Goal: Contribute content: Contribute content

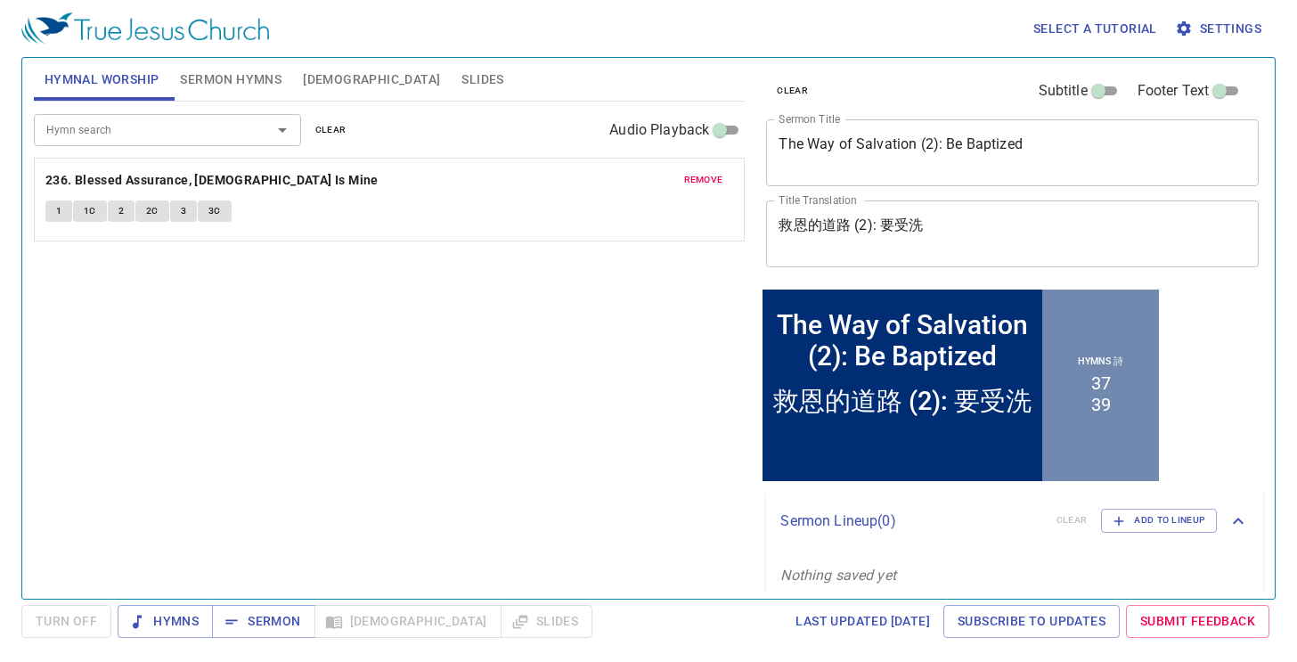
click at [692, 181] on span "remove" at bounding box center [703, 180] width 39 height 16
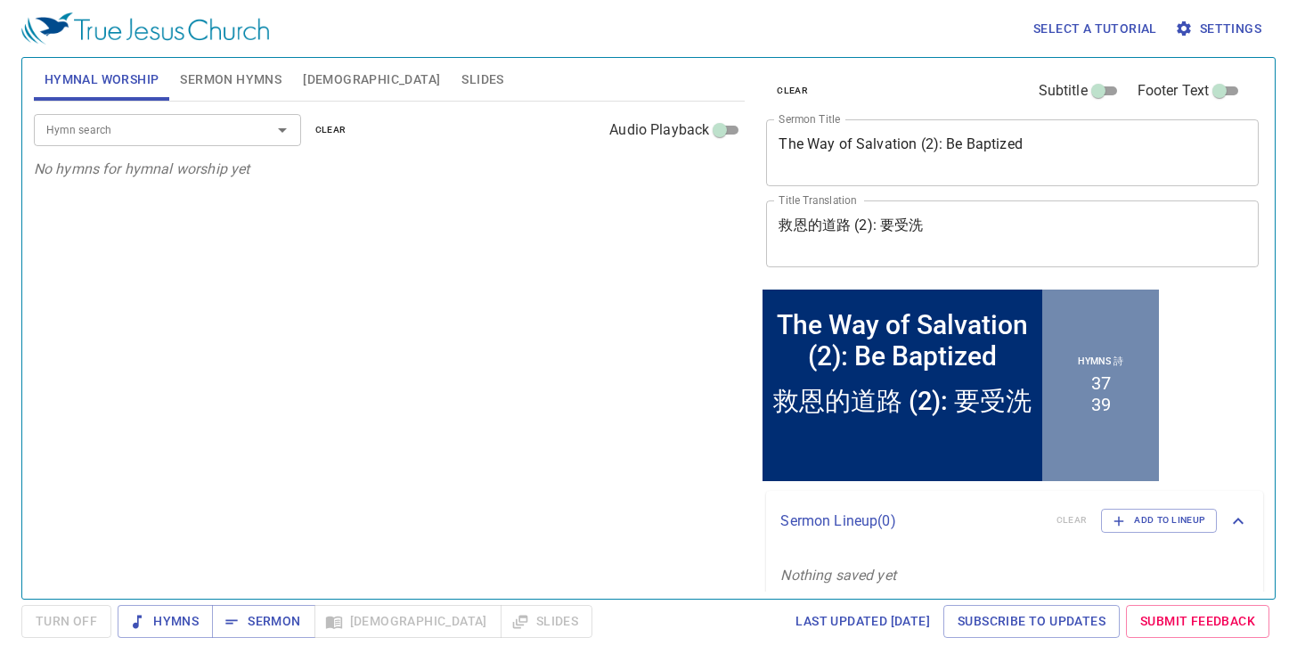
click at [92, 138] on input "Hymn search" at bounding box center [141, 129] width 204 height 20
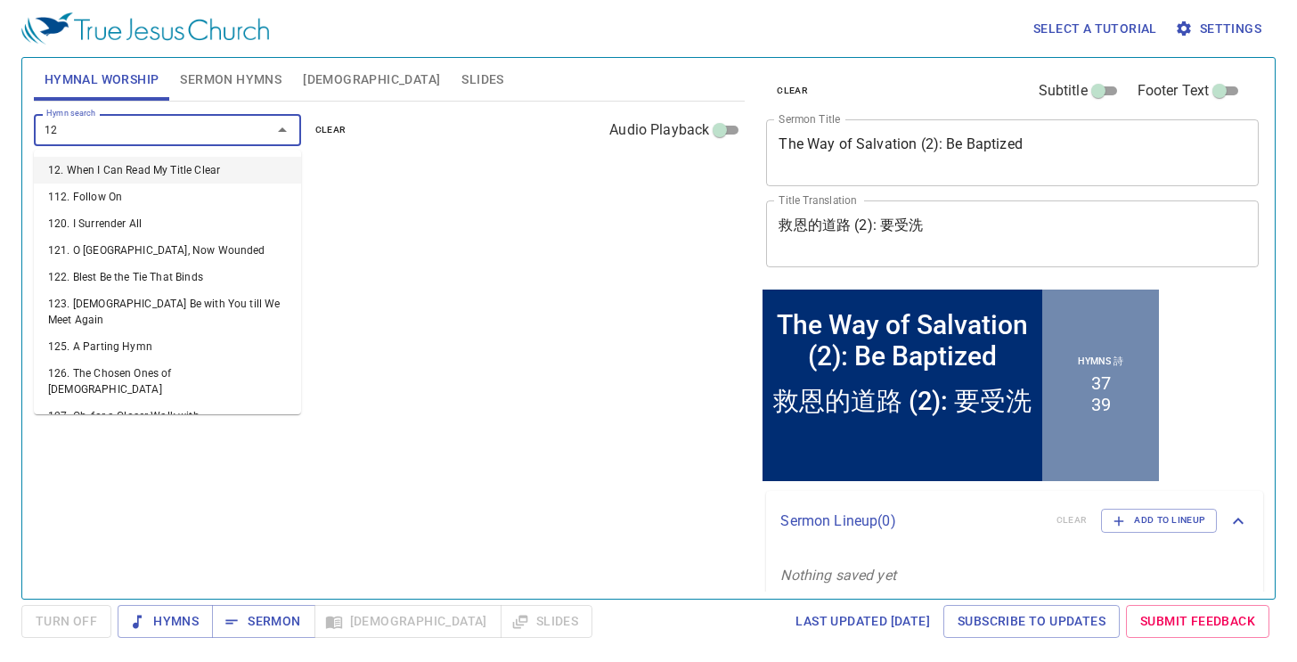
type input "126"
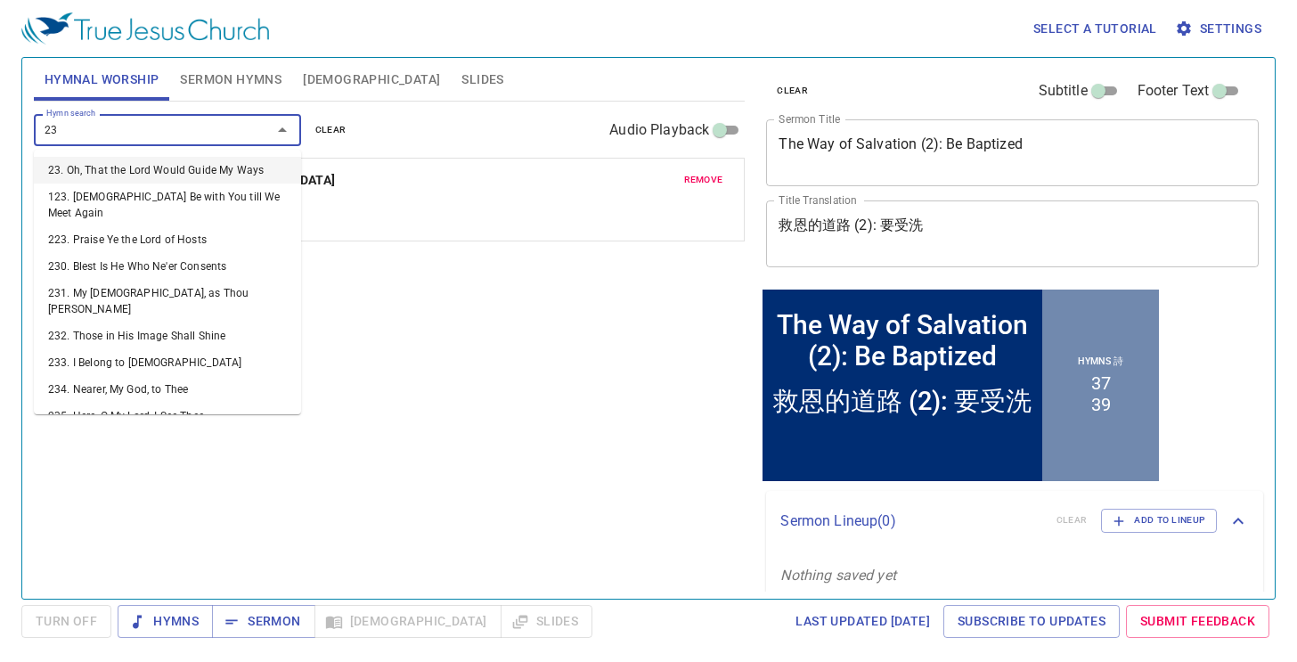
type input "239"
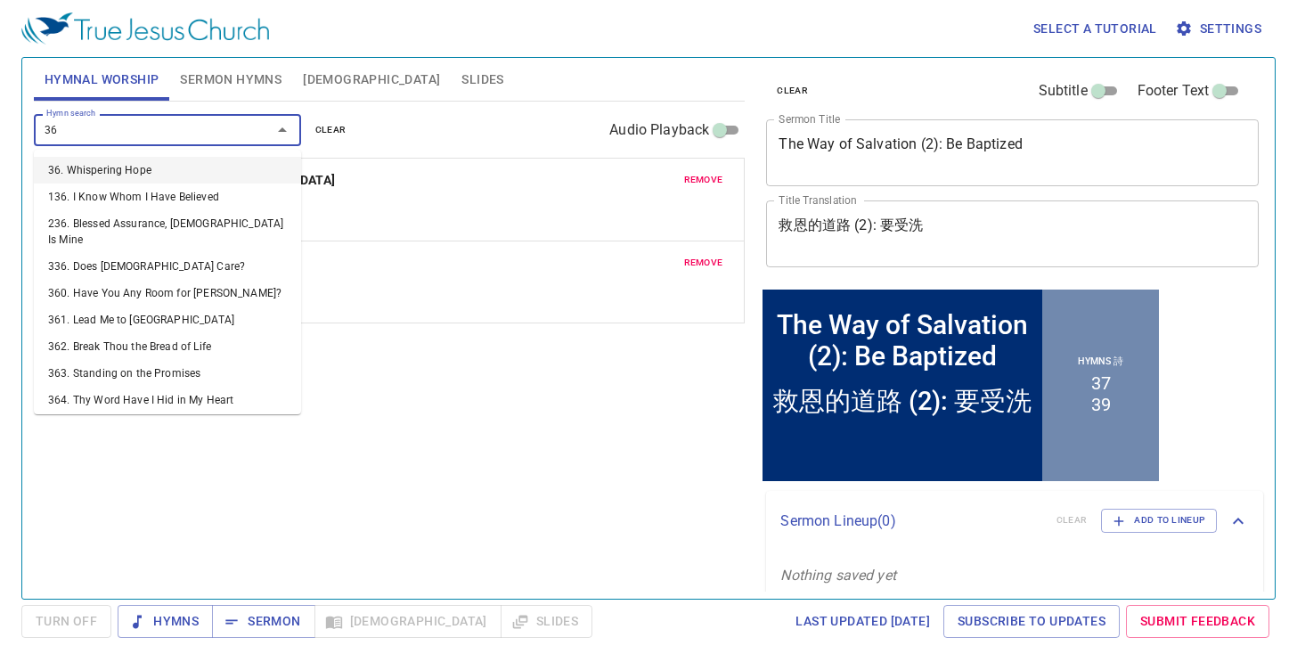
type input "362"
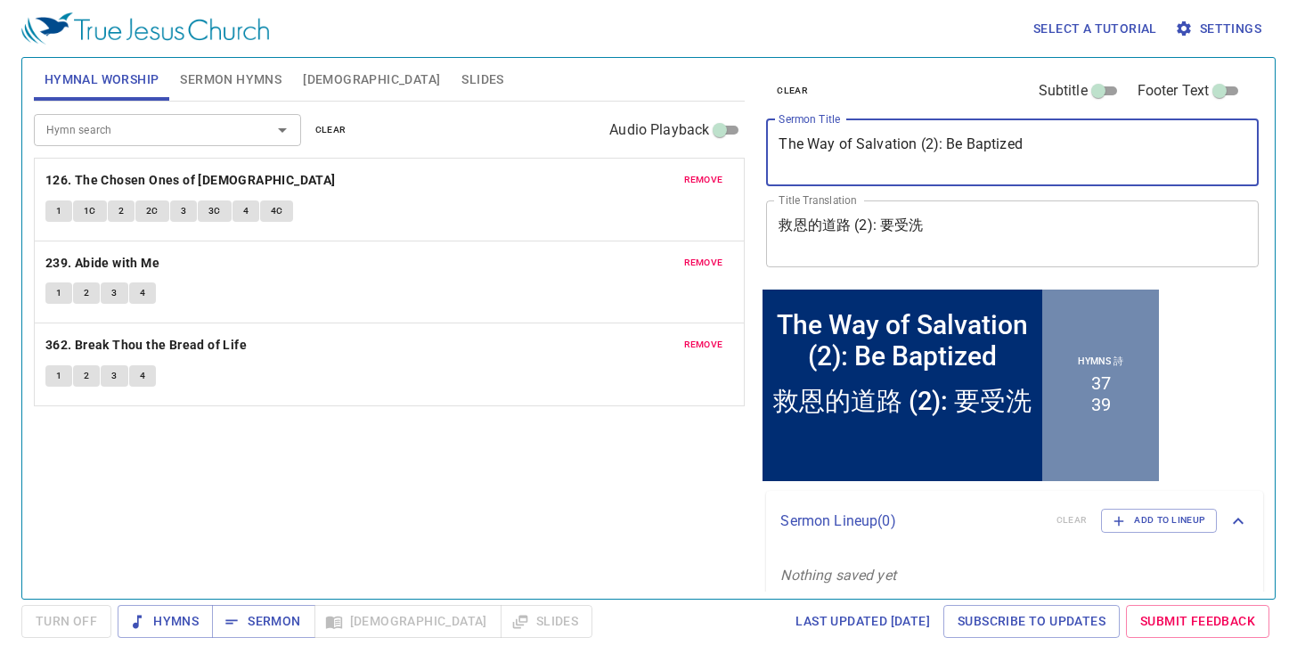
drag, startPoint x: 1059, startPoint y: 143, endPoint x: 423, endPoint y: 65, distance: 640.8
click at [348, 45] on div "Select a tutorial Settings Hymnal Worship Sermon Hymns [DEMOGRAPHIC_DATA] Slide…" at bounding box center [648, 331] width 1297 height 662
paste textarea "早[DEMOGRAPHIC_DATA] 怎樣[DEMOGRAPHIC_DATA]? Morning Prayer How Should We Pray"
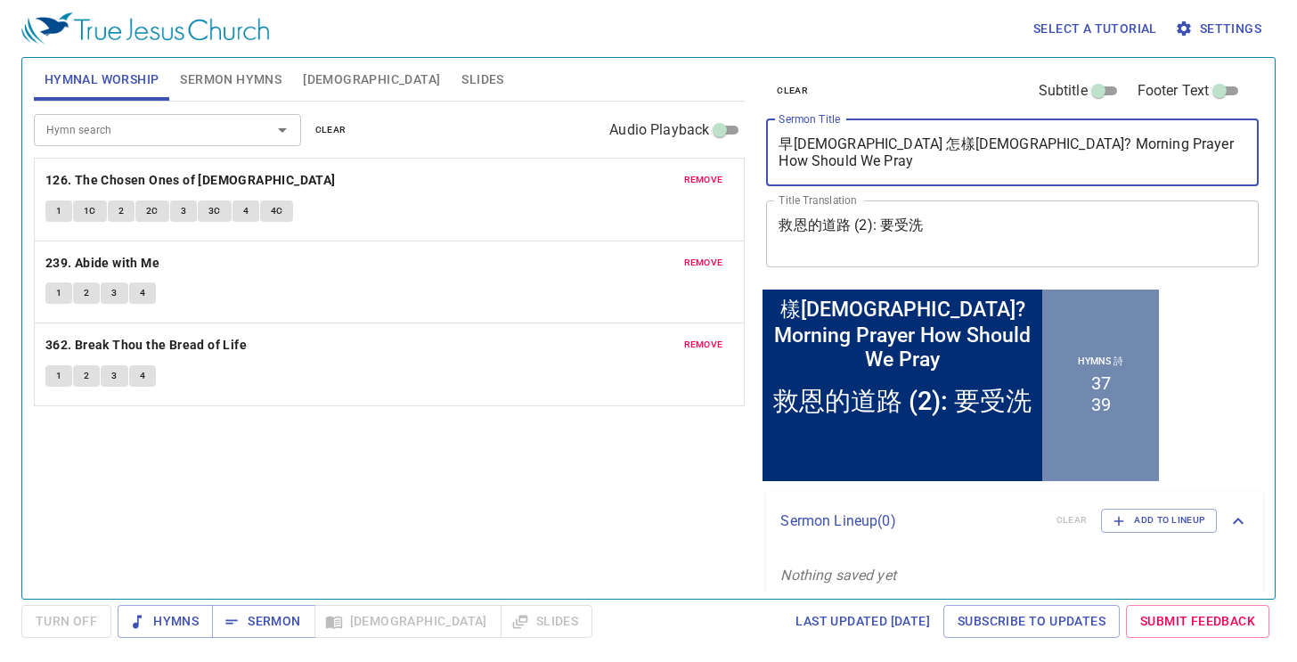
drag, startPoint x: 894, startPoint y: 148, endPoint x: 636, endPoint y: 110, distance: 260.3
click at [636, 110] on div "Hymnal Worship Sermon Hymns [DEMOGRAPHIC_DATA] Slides Hymn search Hymn search c…" at bounding box center [649, 321] width 1244 height 541
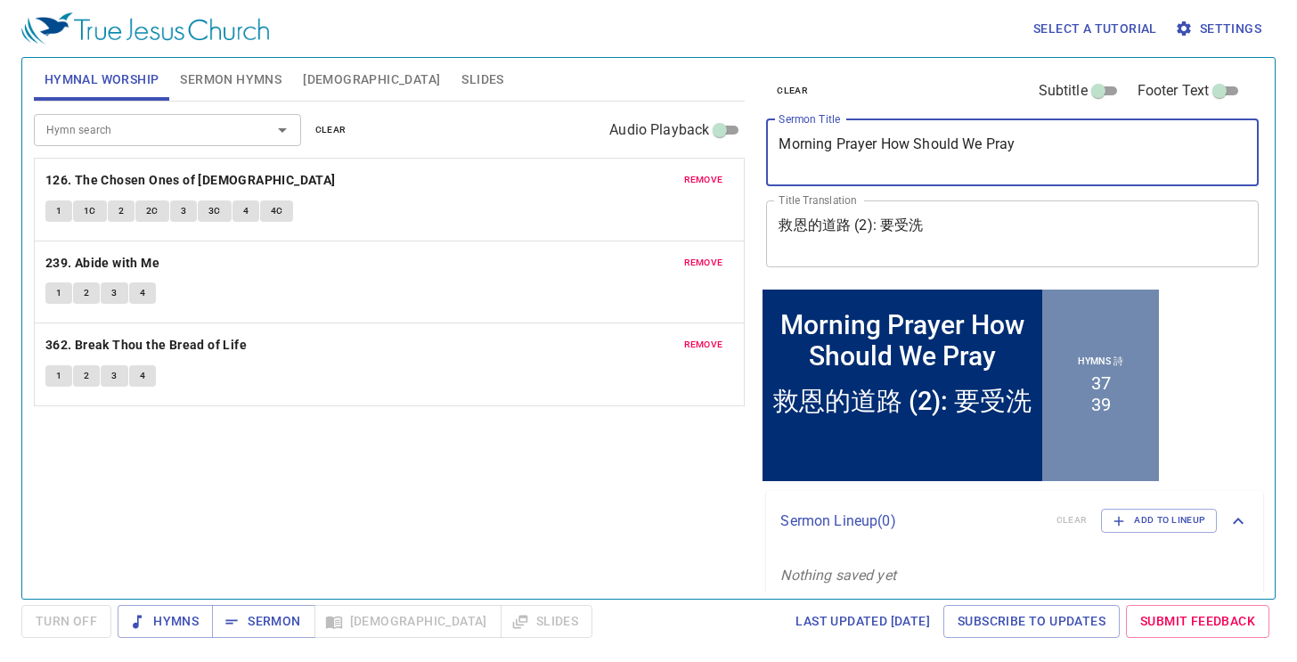
type textarea "Morning Prayer How Should We Pray"
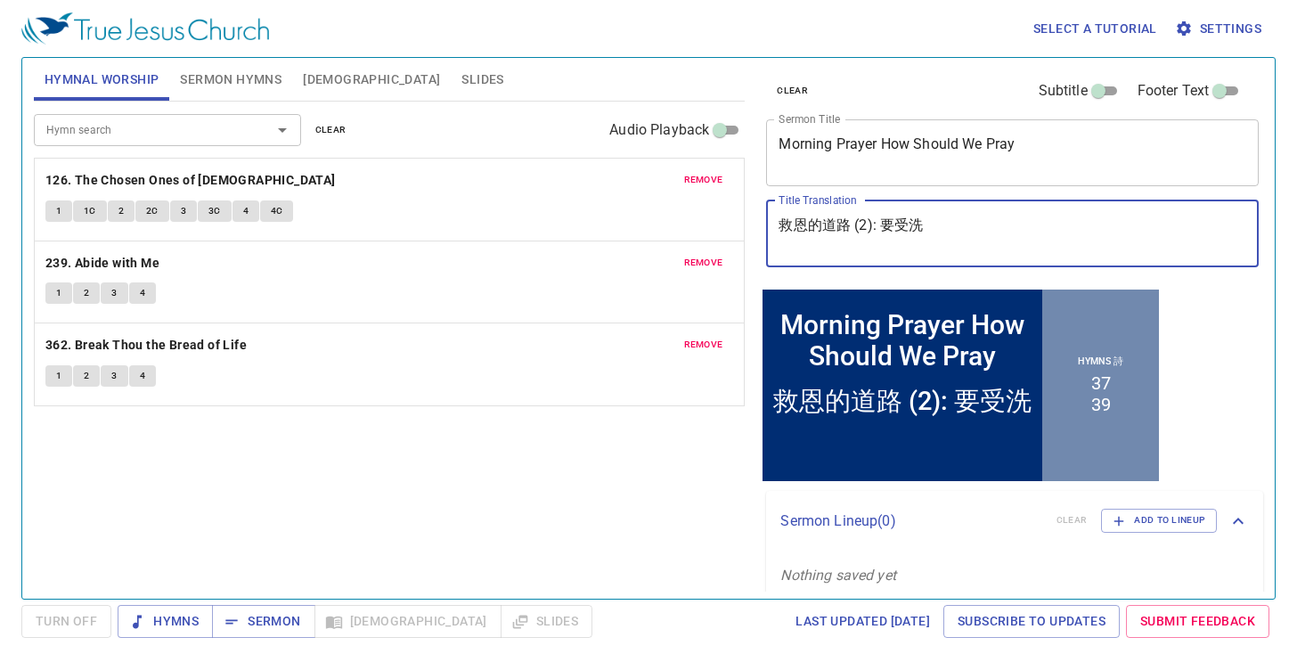
drag, startPoint x: 676, startPoint y: 194, endPoint x: 544, endPoint y: 186, distance: 132.1
click at [543, 186] on div "Hymnal Worship Sermon Hymns [DEMOGRAPHIC_DATA] Slides Hymn search Hymn search c…" at bounding box center [649, 321] width 1244 height 541
paste textarea "[DEMOGRAPHIC_DATA] 怎樣[DEMOGRAPHIC_DATA]?"
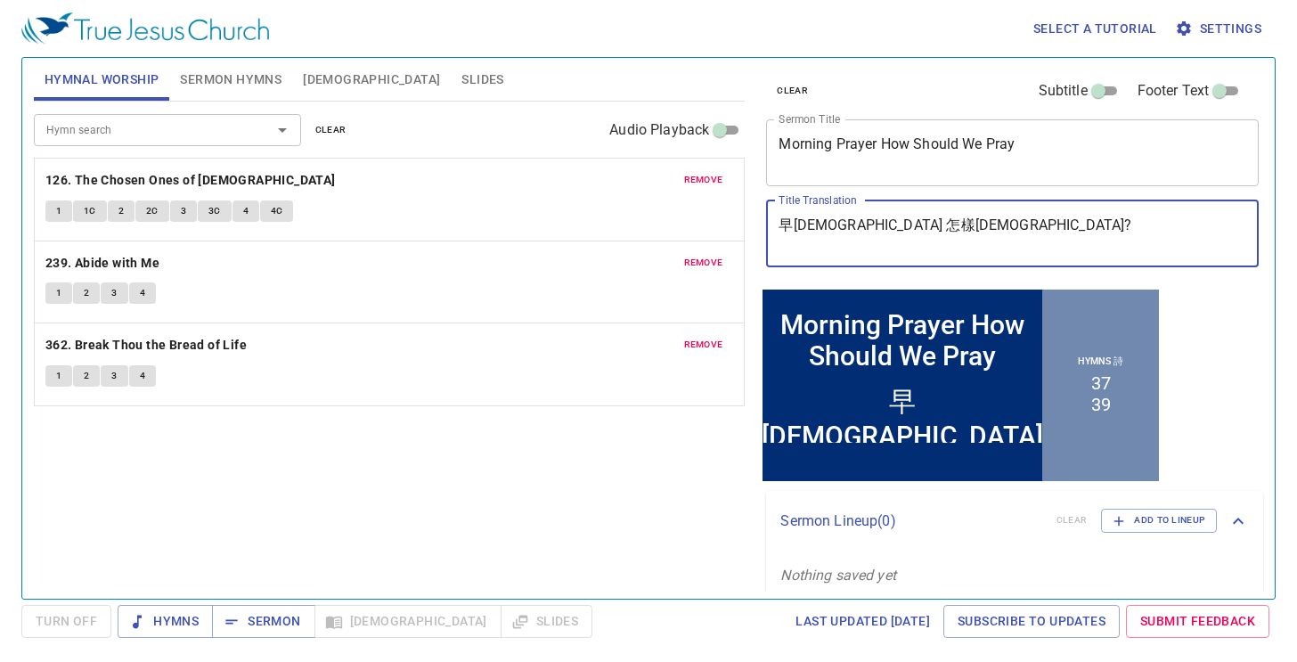
type textarea "早[DEMOGRAPHIC_DATA] 怎樣[DEMOGRAPHIC_DATA]?"
click at [878, 145] on textarea "Morning Prayer How Should We Pray" at bounding box center [1013, 152] width 468 height 34
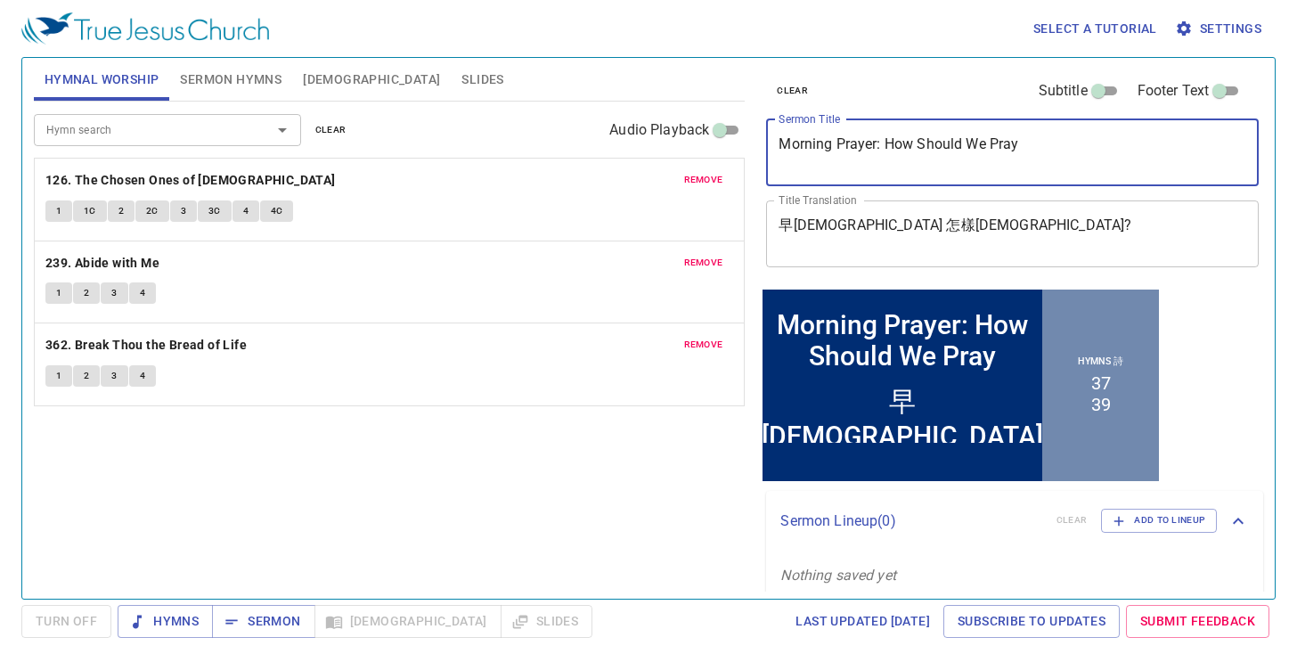
type textarea "Morning Prayer: How Should We Pray"
click at [824, 225] on textarea "早[DEMOGRAPHIC_DATA] 怎樣[DEMOGRAPHIC_DATA]?" at bounding box center [1013, 233] width 468 height 34
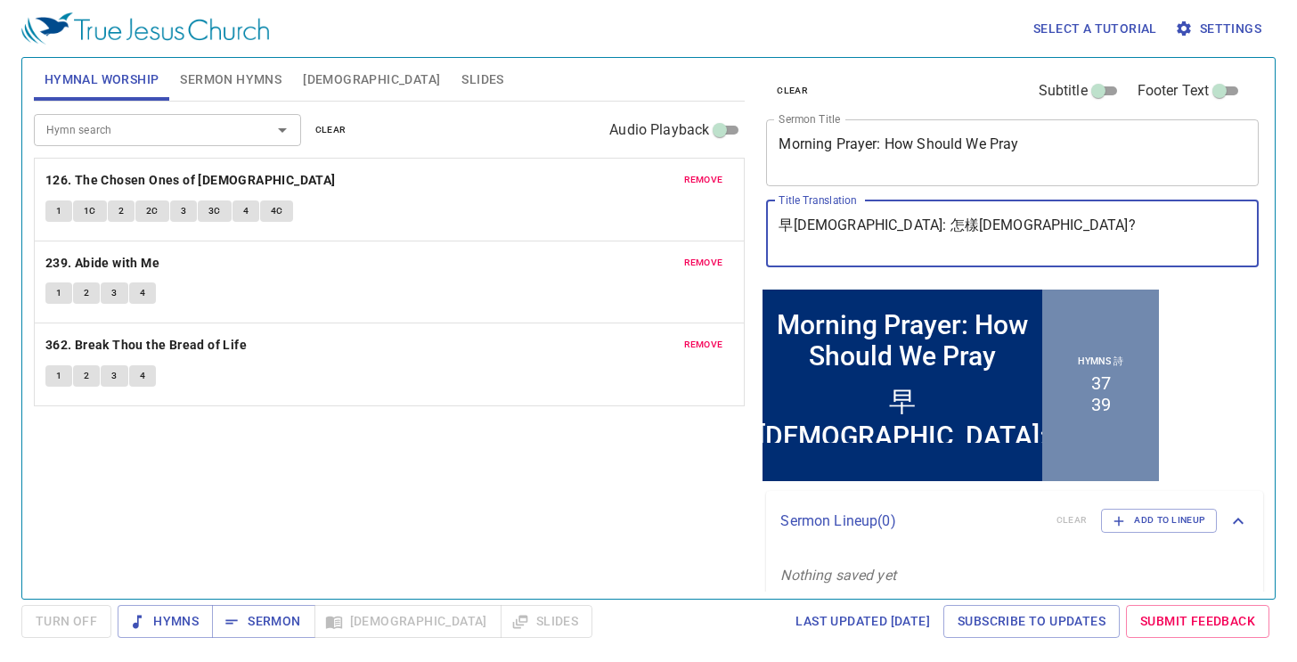
type textarea "早[DEMOGRAPHIC_DATA]: 怎樣[DEMOGRAPHIC_DATA]?"
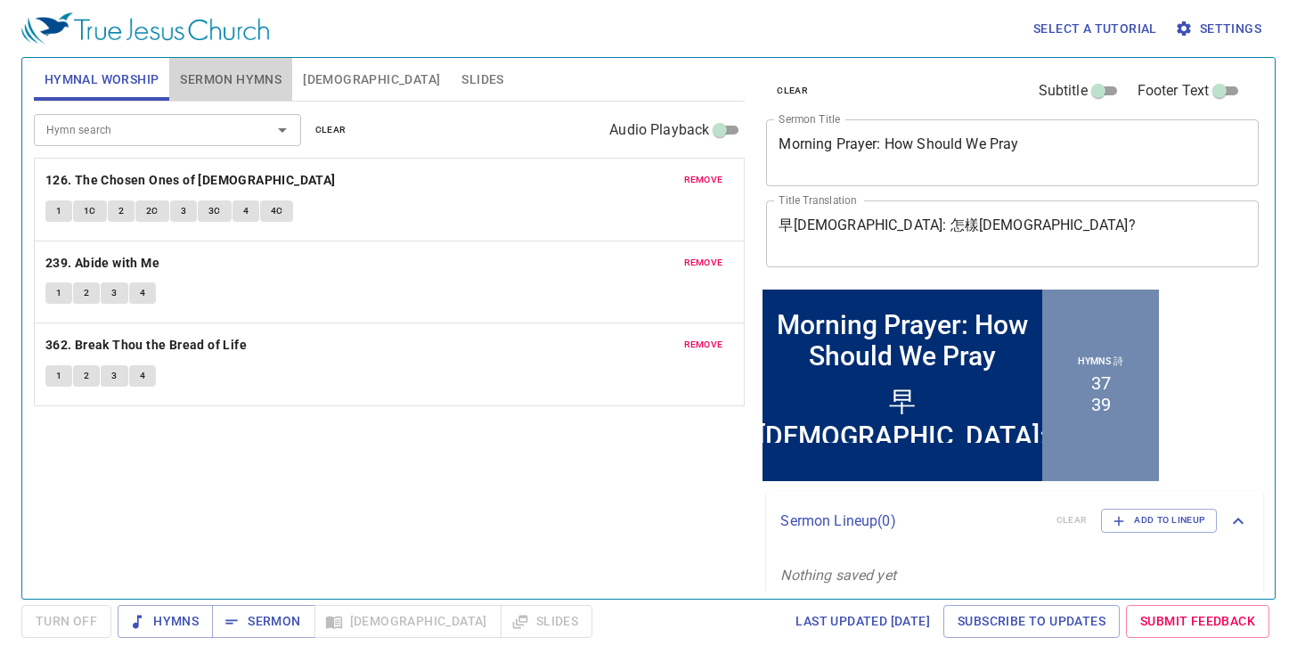
click at [233, 86] on span "Sermon Hymns" at bounding box center [231, 80] width 102 height 22
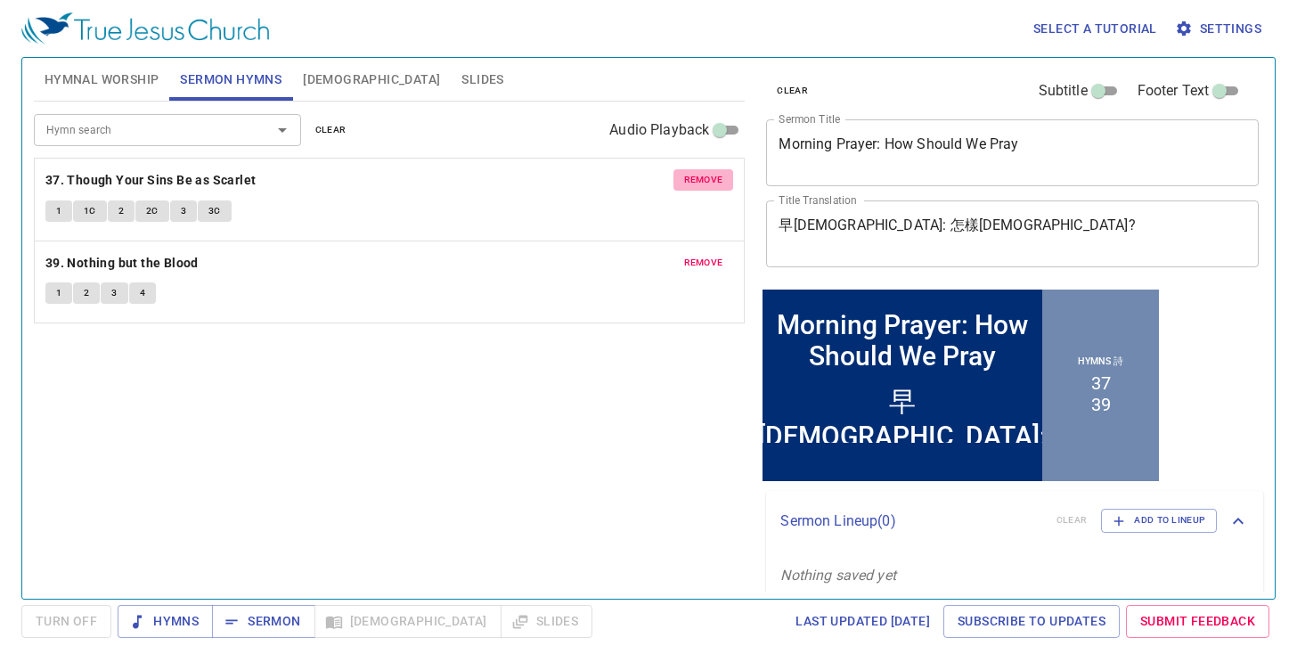
click at [697, 184] on span "remove" at bounding box center [703, 180] width 39 height 16
click at [697, 255] on span "remove" at bounding box center [703, 263] width 39 height 16
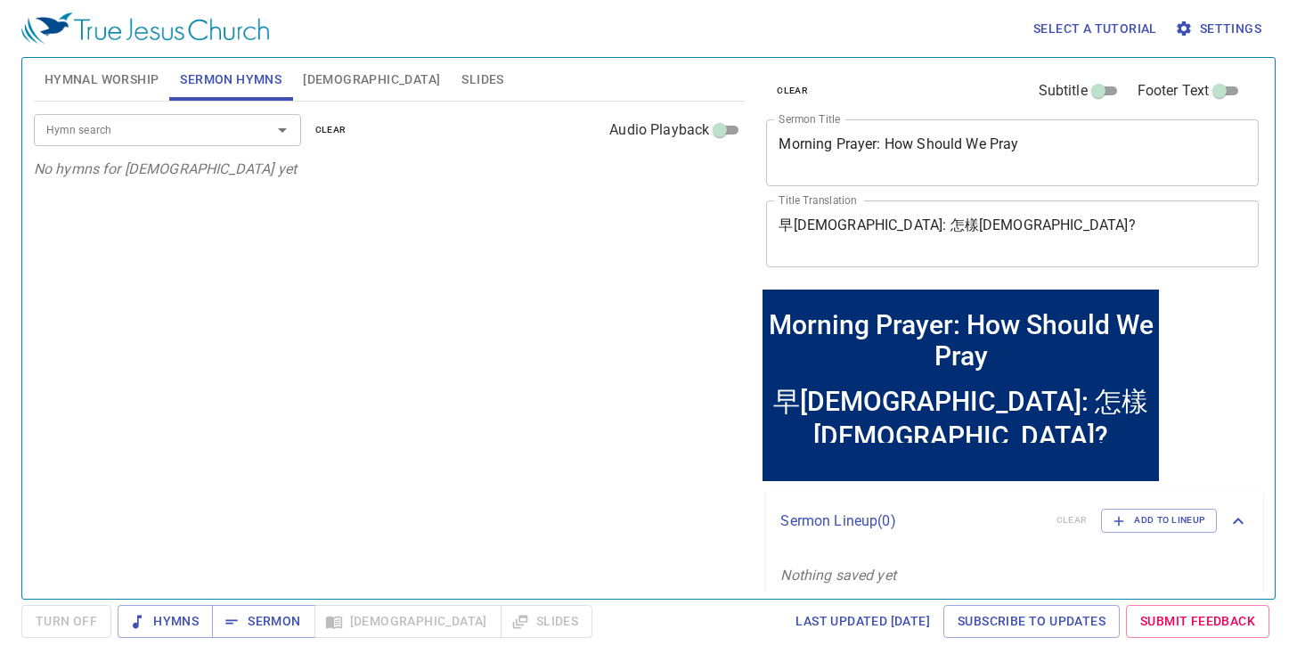
click at [151, 126] on input "Hymn search" at bounding box center [141, 129] width 204 height 20
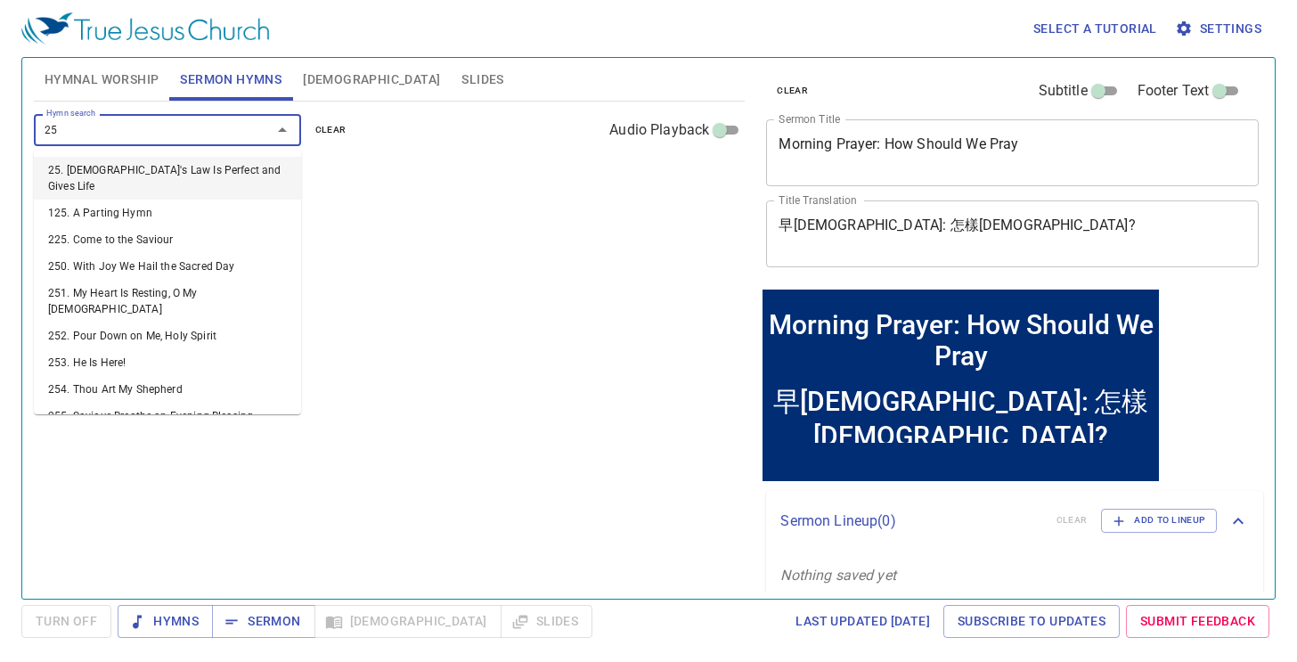
type input "259"
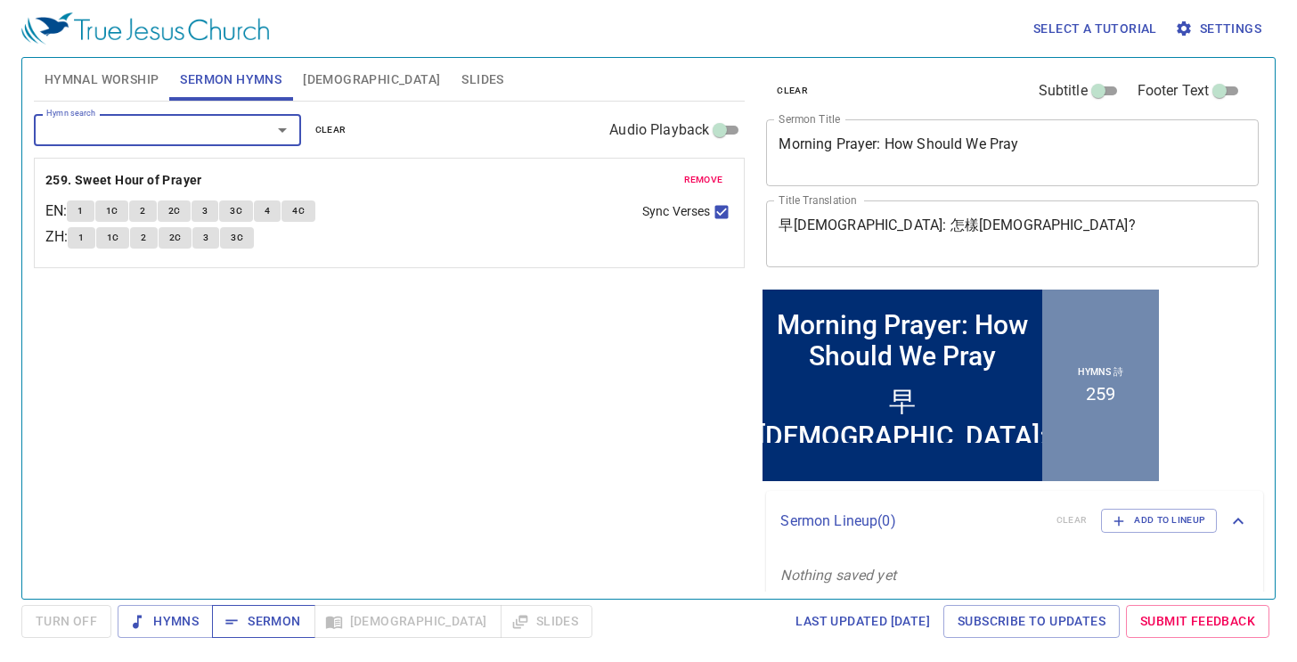
click at [283, 619] on span "Sermon" at bounding box center [263, 621] width 74 height 22
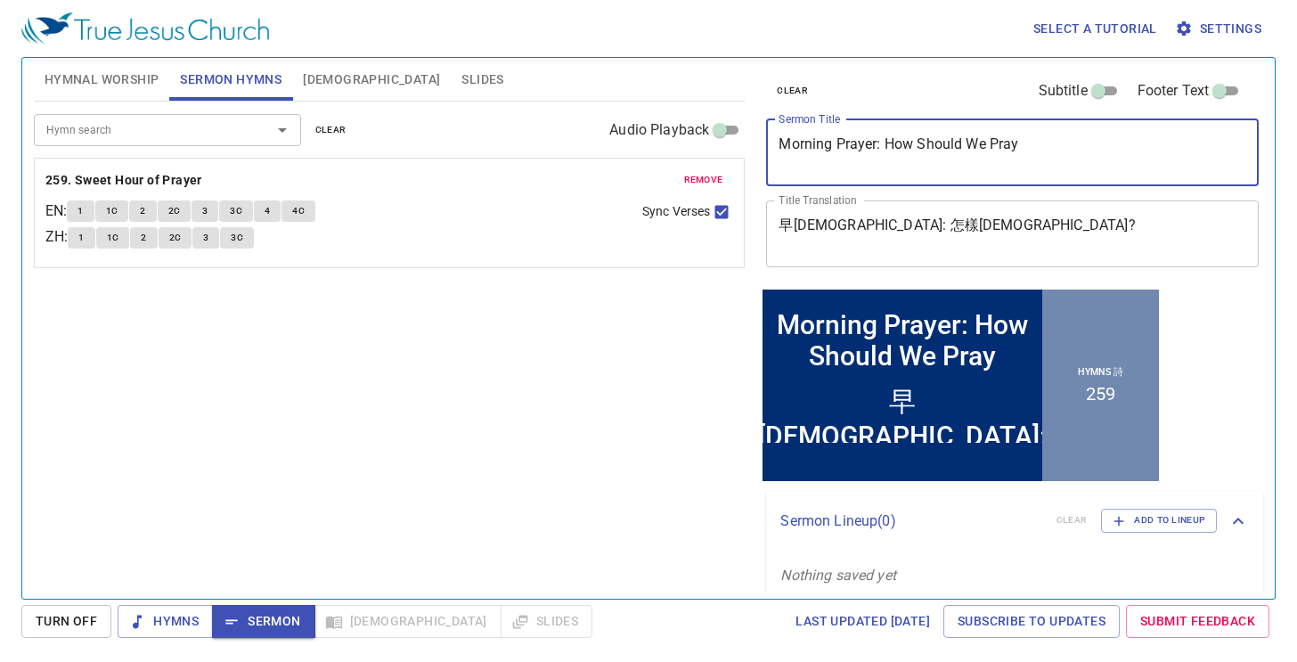
drag, startPoint x: 1034, startPoint y: 160, endPoint x: 626, endPoint y: 98, distance: 412.8
click at [626, 98] on div "Hymnal Worship Sermon Hymns [DEMOGRAPHIC_DATA] Slides Hymn search Hymn search c…" at bounding box center [649, 321] width 1244 height 541
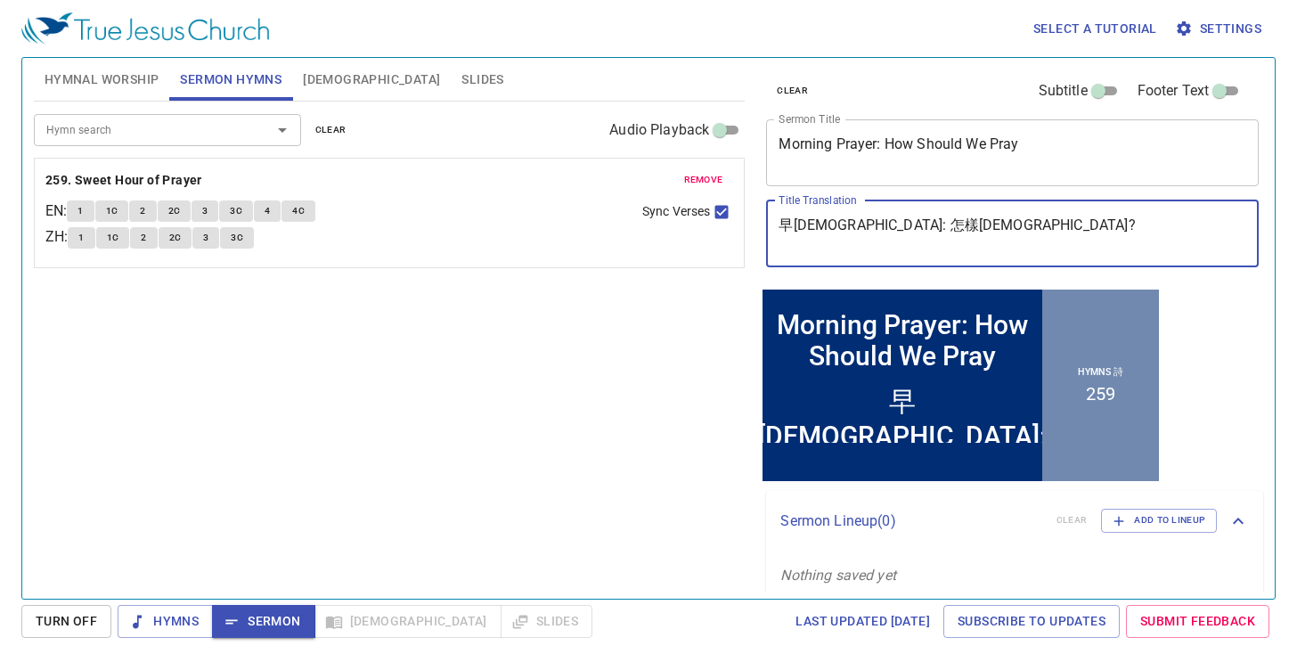
drag, startPoint x: 939, startPoint y: 228, endPoint x: 631, endPoint y: 221, distance: 308.3
click at [633, 217] on div "Hymnal Worship Sermon Hymns [DEMOGRAPHIC_DATA] Slides Hymn search Hymn search c…" at bounding box center [649, 321] width 1244 height 541
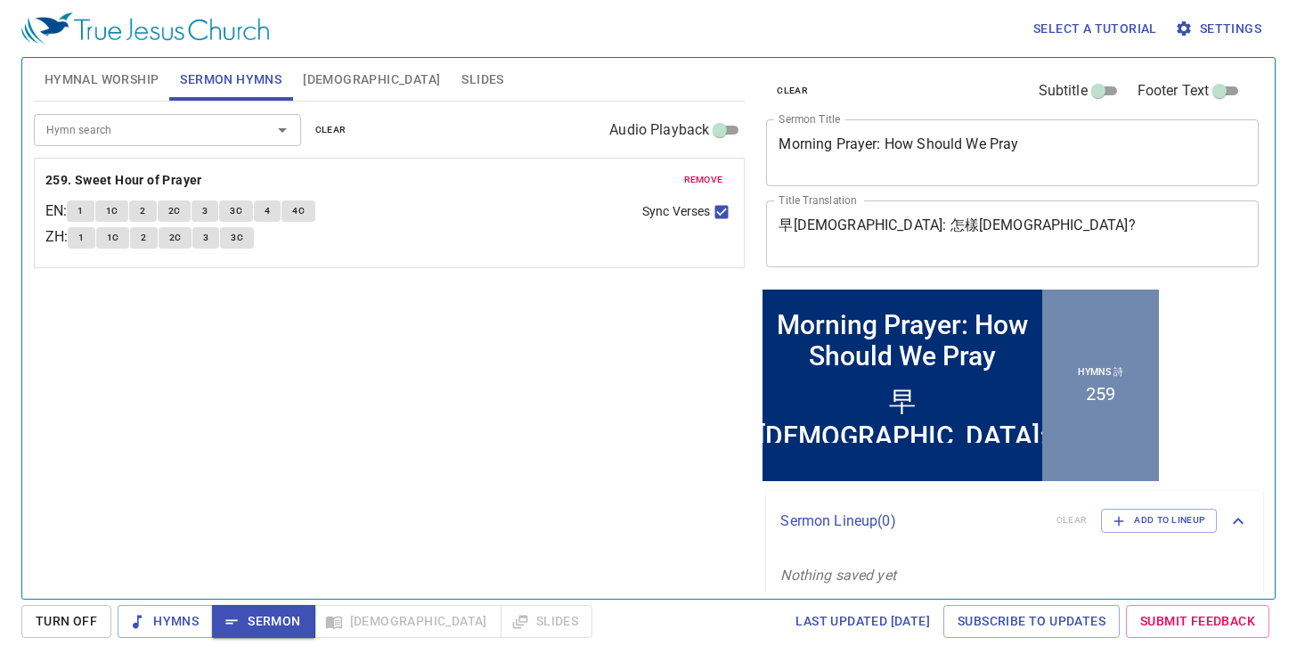
click at [242, 608] on button "Sermon" at bounding box center [263, 621] width 102 height 33
click at [248, 614] on span "Sermon" at bounding box center [263, 621] width 74 height 22
click at [568, 438] on div "Hymn search Hymn search clear Audio Playback remove 259. Sweet Hour of Prayer E…" at bounding box center [390, 343] width 712 height 482
click at [83, 203] on span "1" at bounding box center [80, 211] width 5 height 16
